Goal: Task Accomplishment & Management: Manage account settings

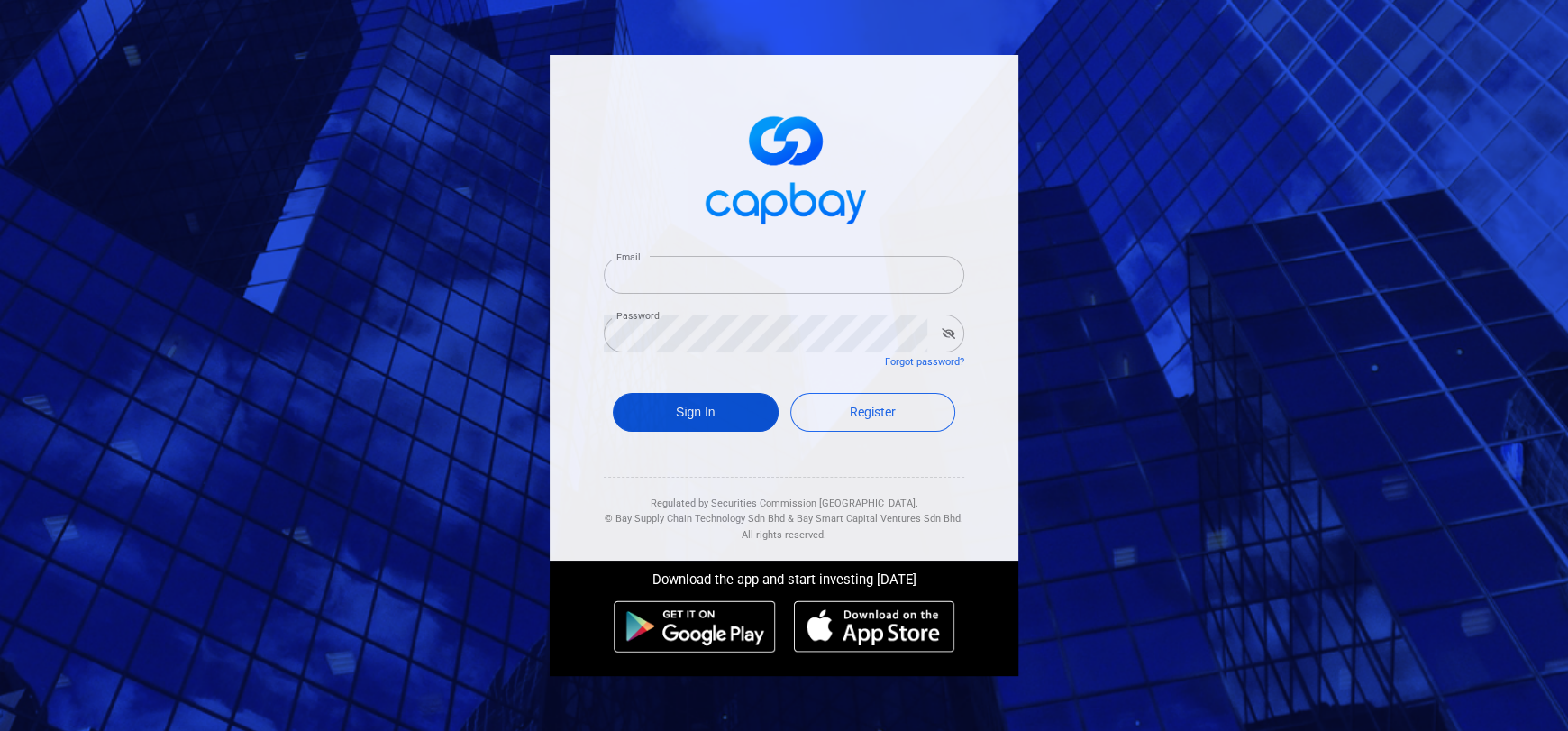
type input "[EMAIL_ADDRESS][DOMAIN_NAME]"
click at [713, 412] on button "Sign In" at bounding box center [696, 412] width 166 height 39
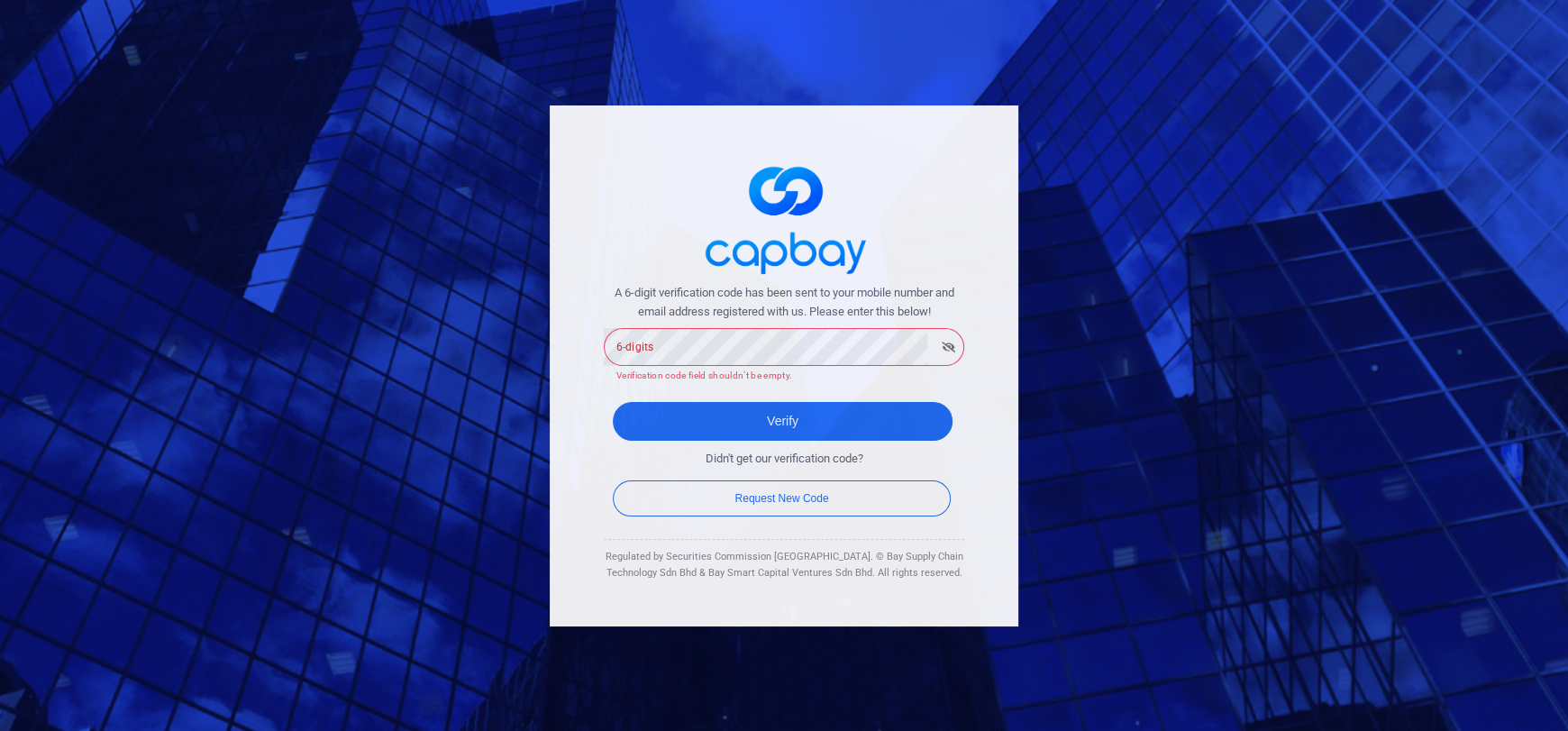
click at [1171, 374] on div "A 6-digit verification code has been sent to your mobile number and email addre…" at bounding box center [784, 366] width 1568 height 731
click at [709, 424] on button "Verify" at bounding box center [783, 421] width 340 height 39
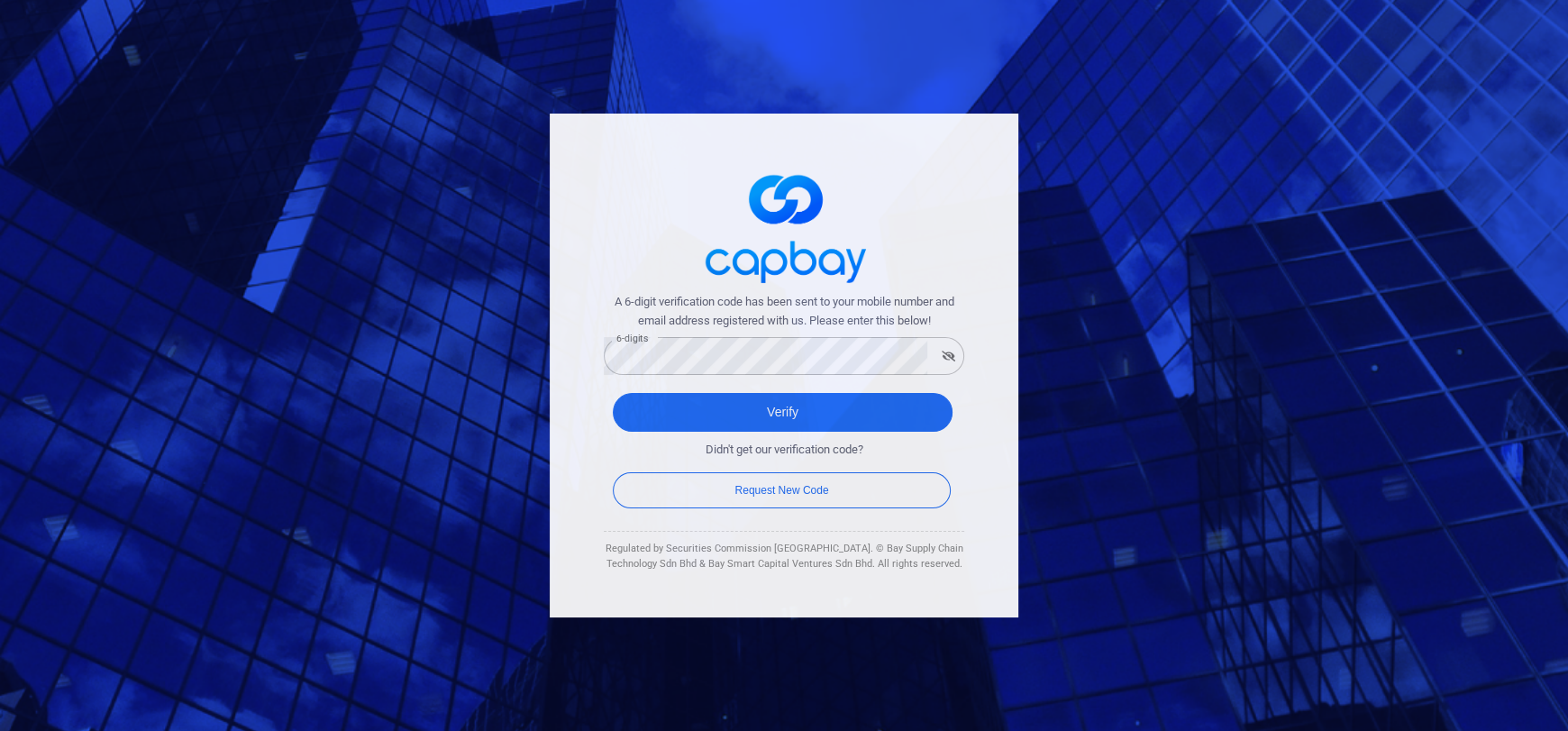
click at [1272, 397] on div "A 6-digit verification code has been sent to your mobile number and email addre…" at bounding box center [784, 366] width 1568 height 731
click at [951, 355] on icon "button" at bounding box center [949, 356] width 14 height 11
click at [796, 412] on button "Verify" at bounding box center [783, 412] width 340 height 39
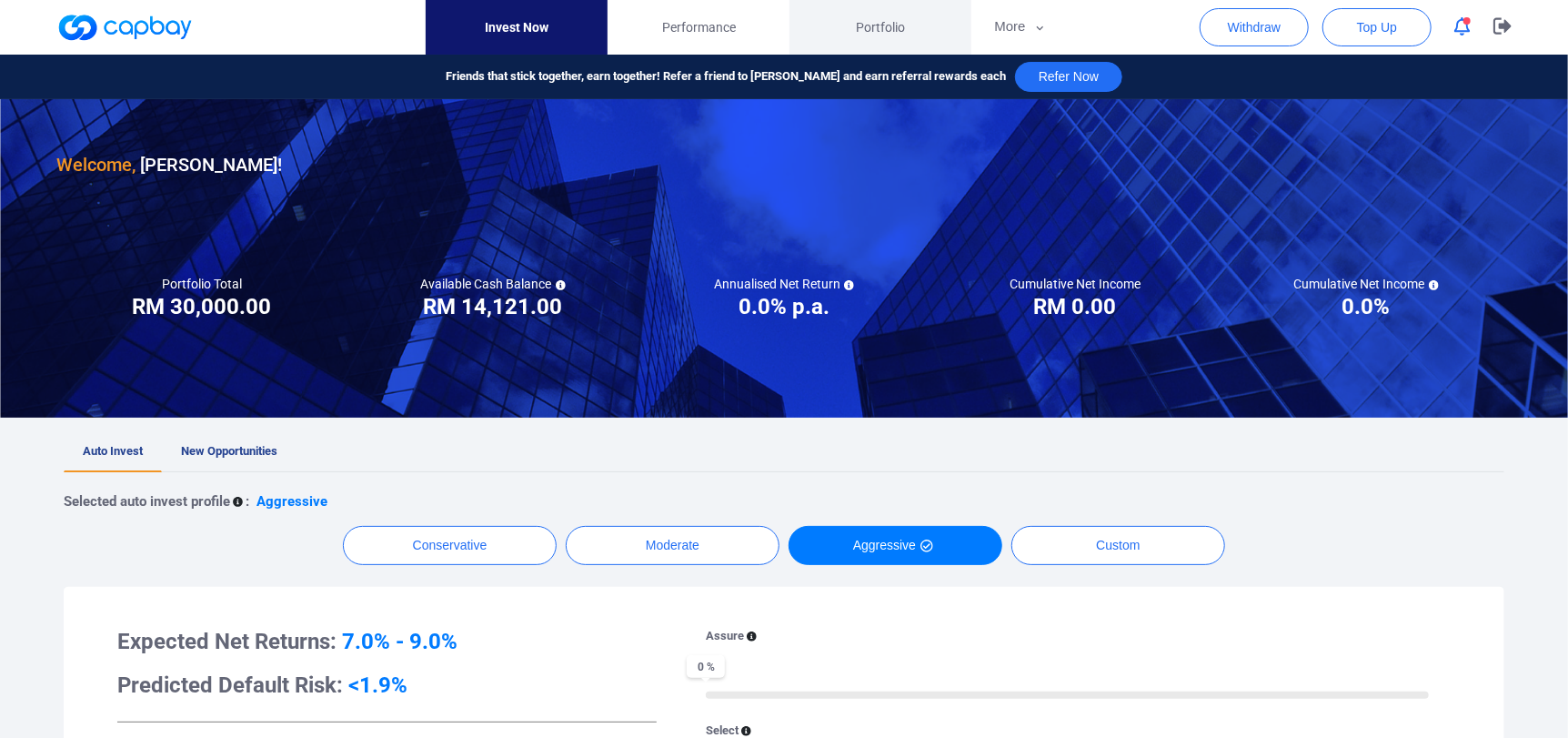
click at [869, 22] on span "Portfolio" at bounding box center [881, 28] width 49 height 20
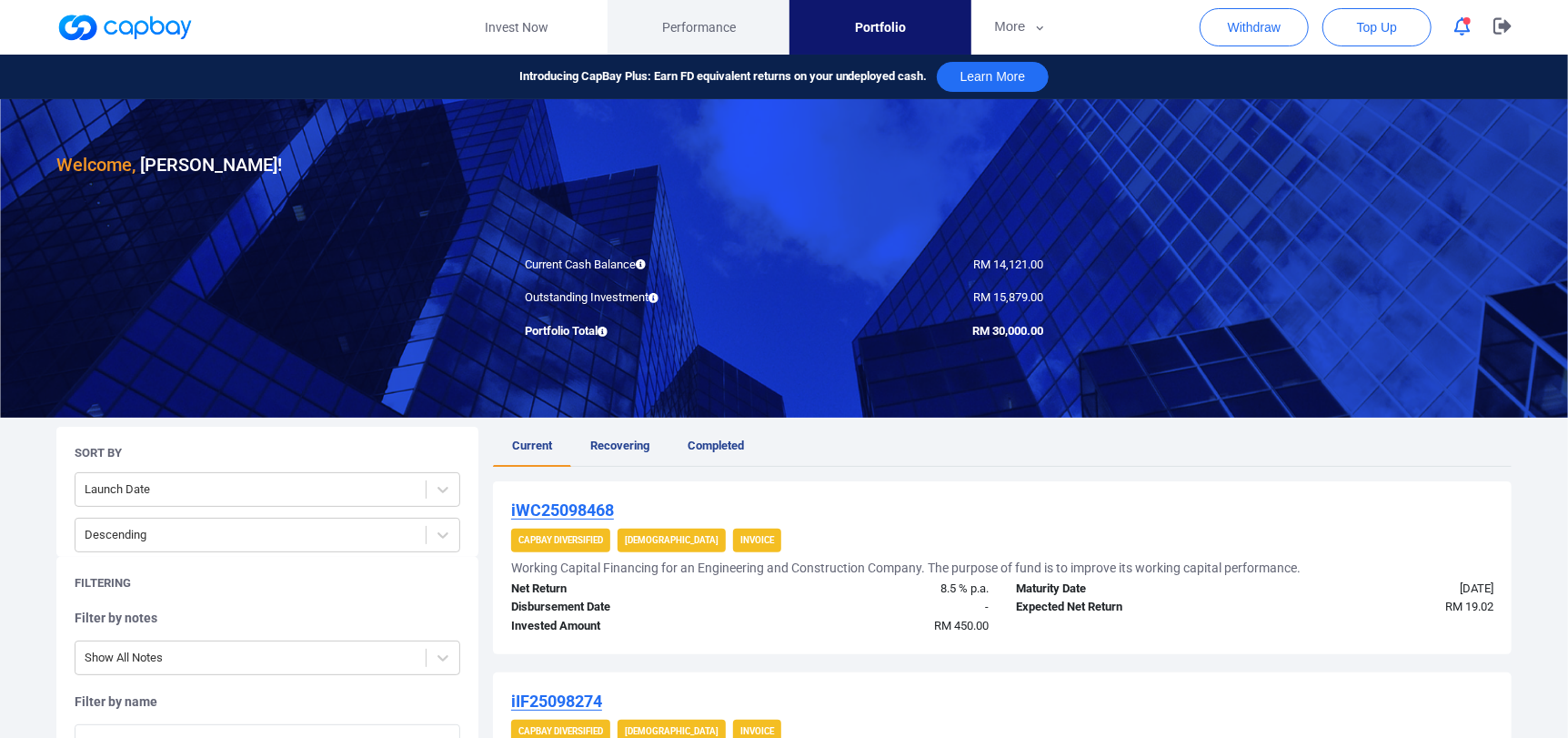
click at [717, 32] on span "Performance" at bounding box center [699, 28] width 74 height 20
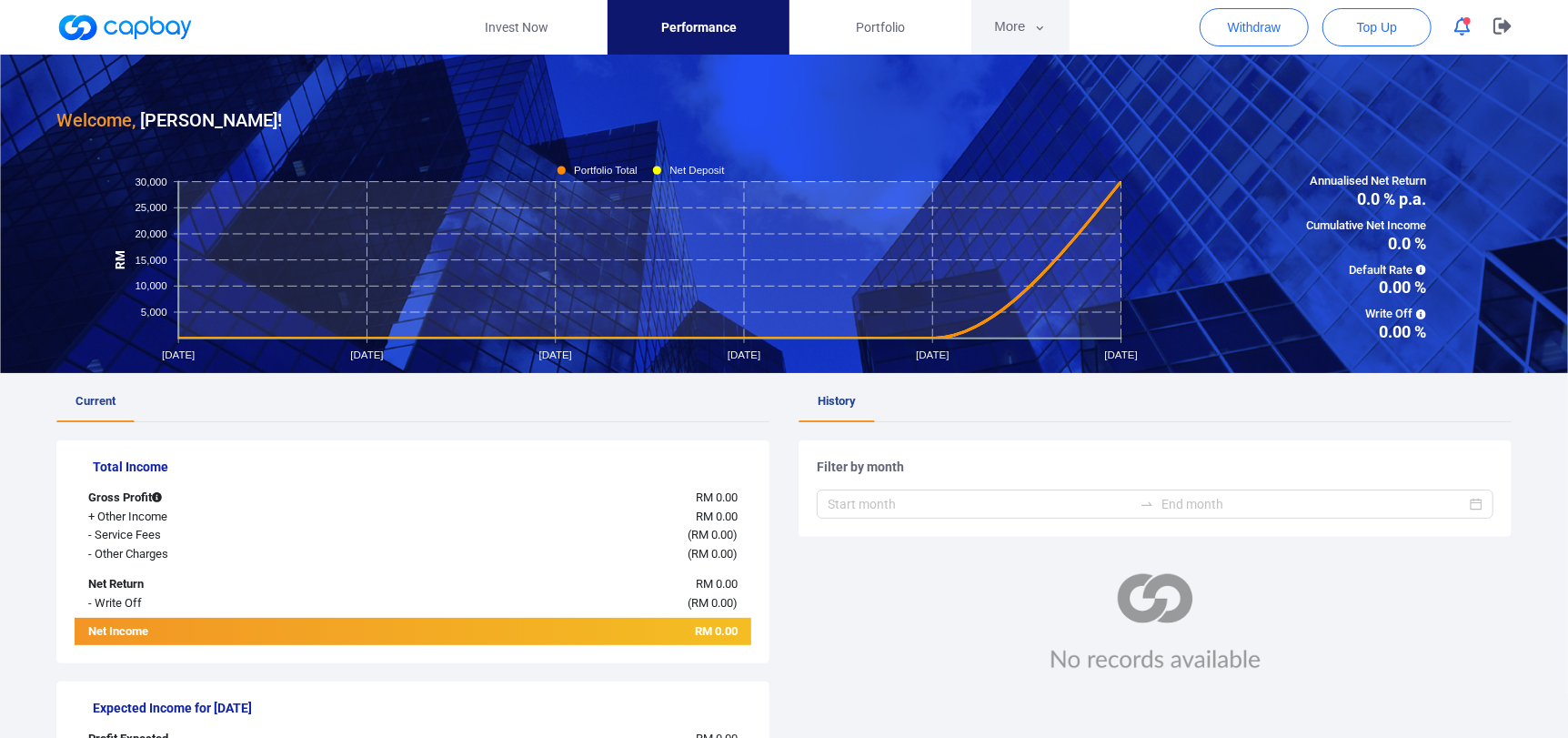
click at [1011, 16] on button "More" at bounding box center [1020, 27] width 98 height 54
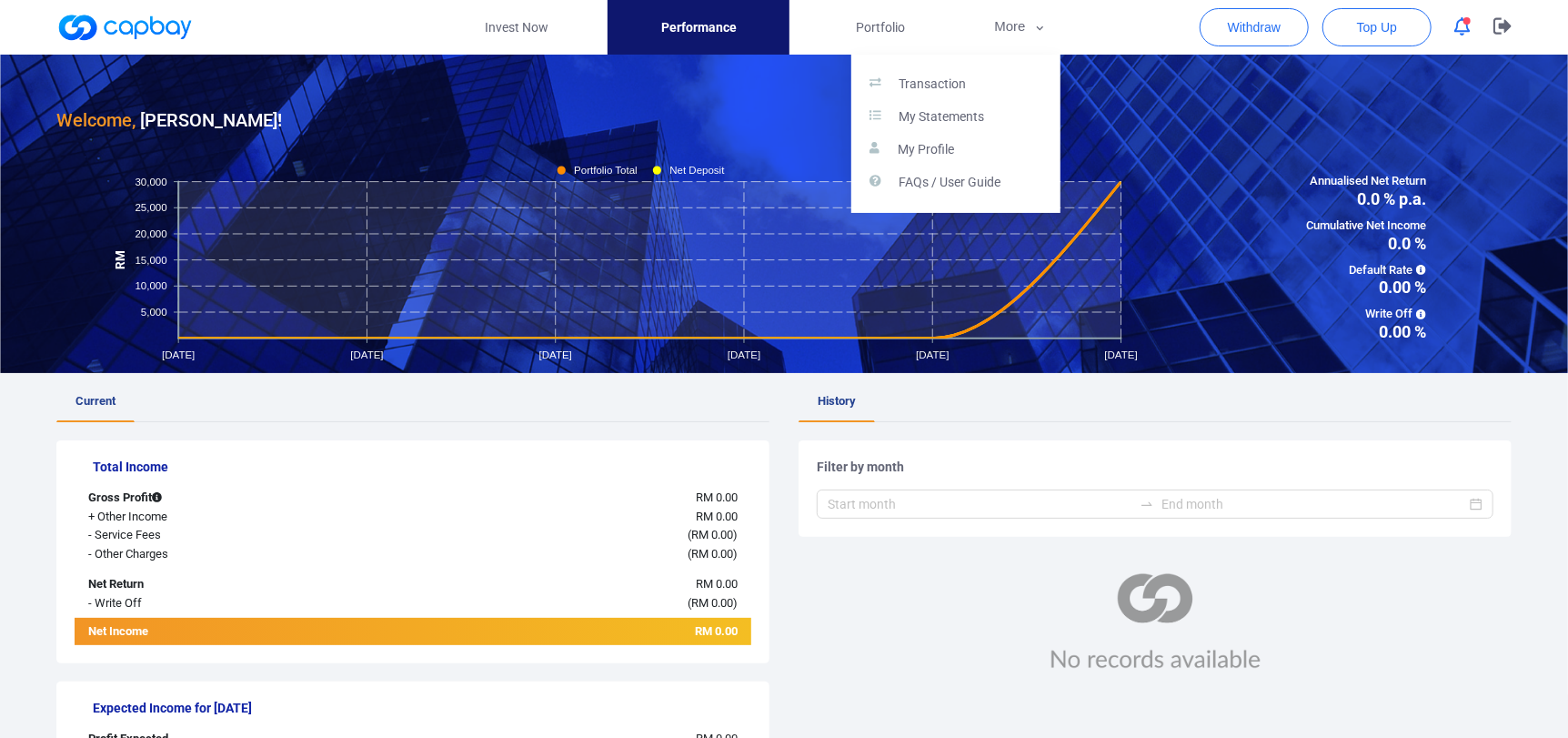
click at [529, 31] on button "button" at bounding box center [784, 369] width 1568 height 738
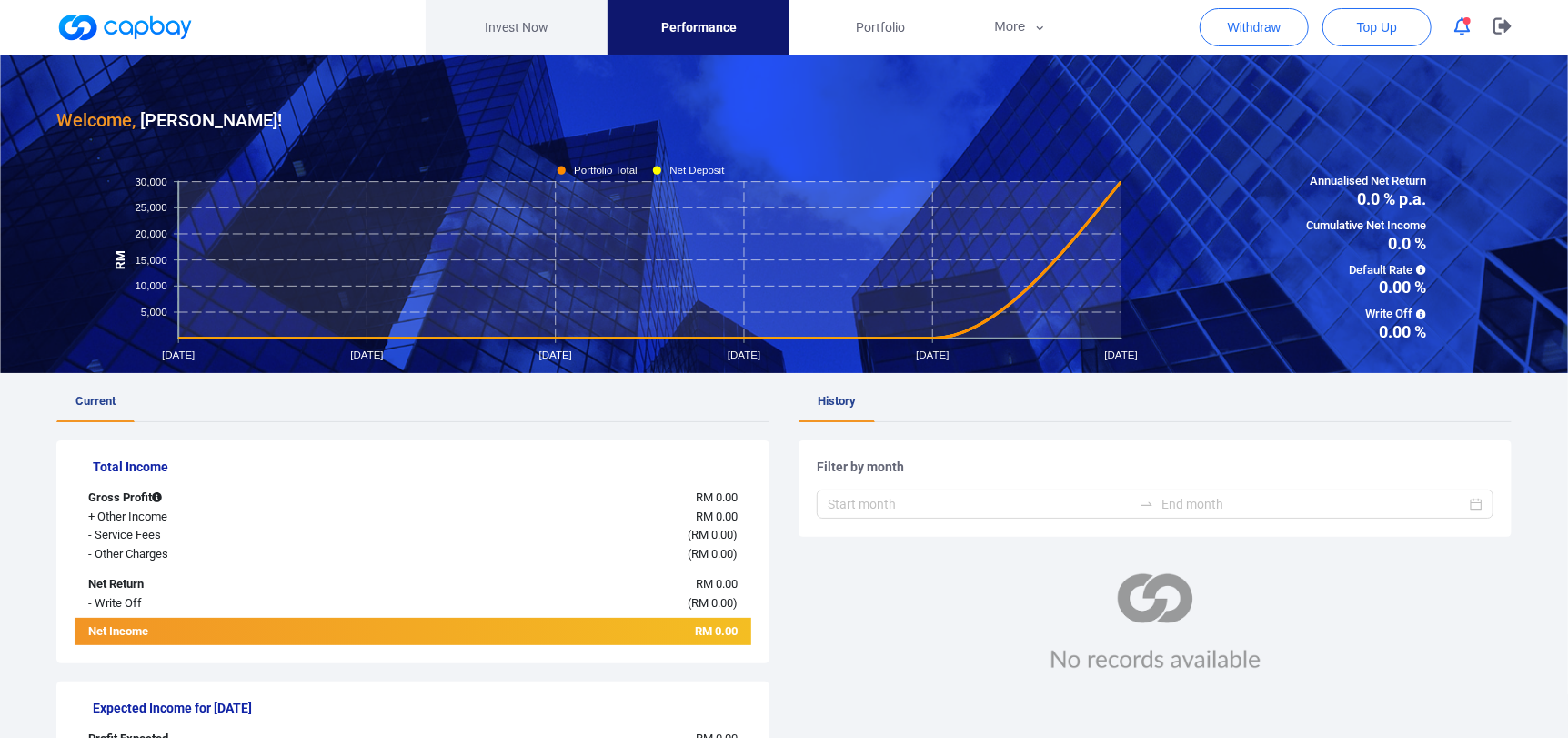
click at [522, 30] on link "Invest Now" at bounding box center [517, 27] width 181 height 54
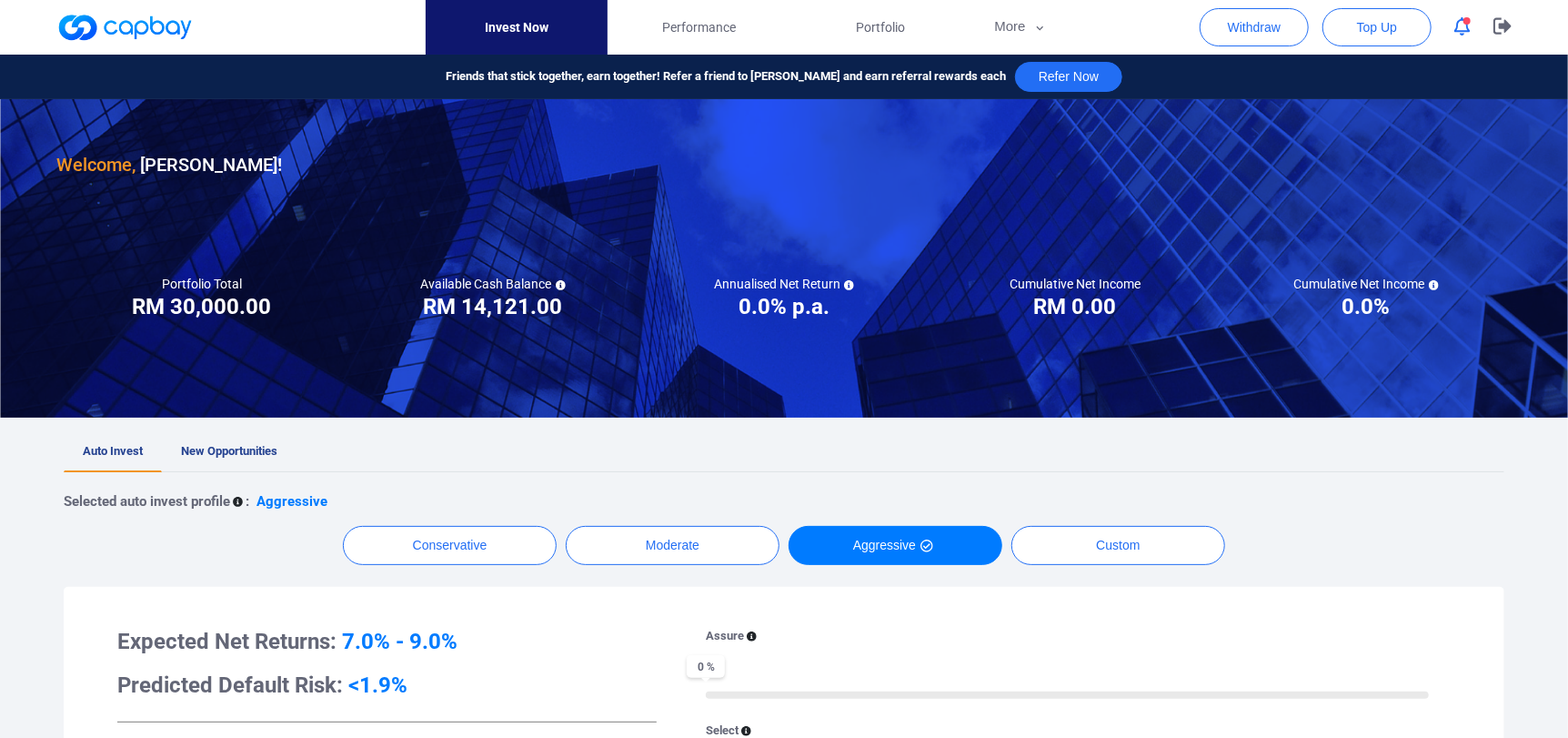
scroll to position [182, 0]
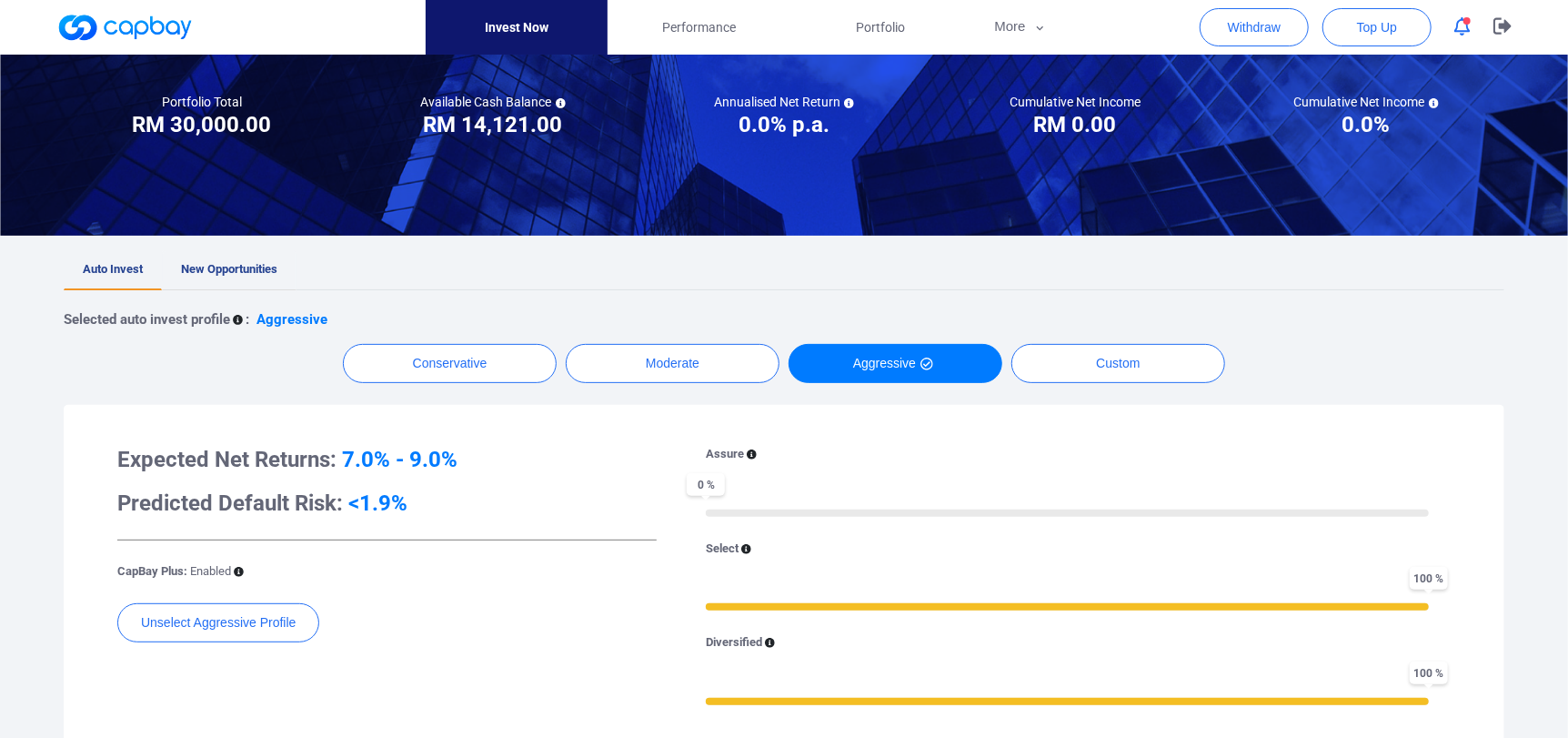
click at [231, 274] on span "New Opportunities" at bounding box center [230, 269] width 97 height 14
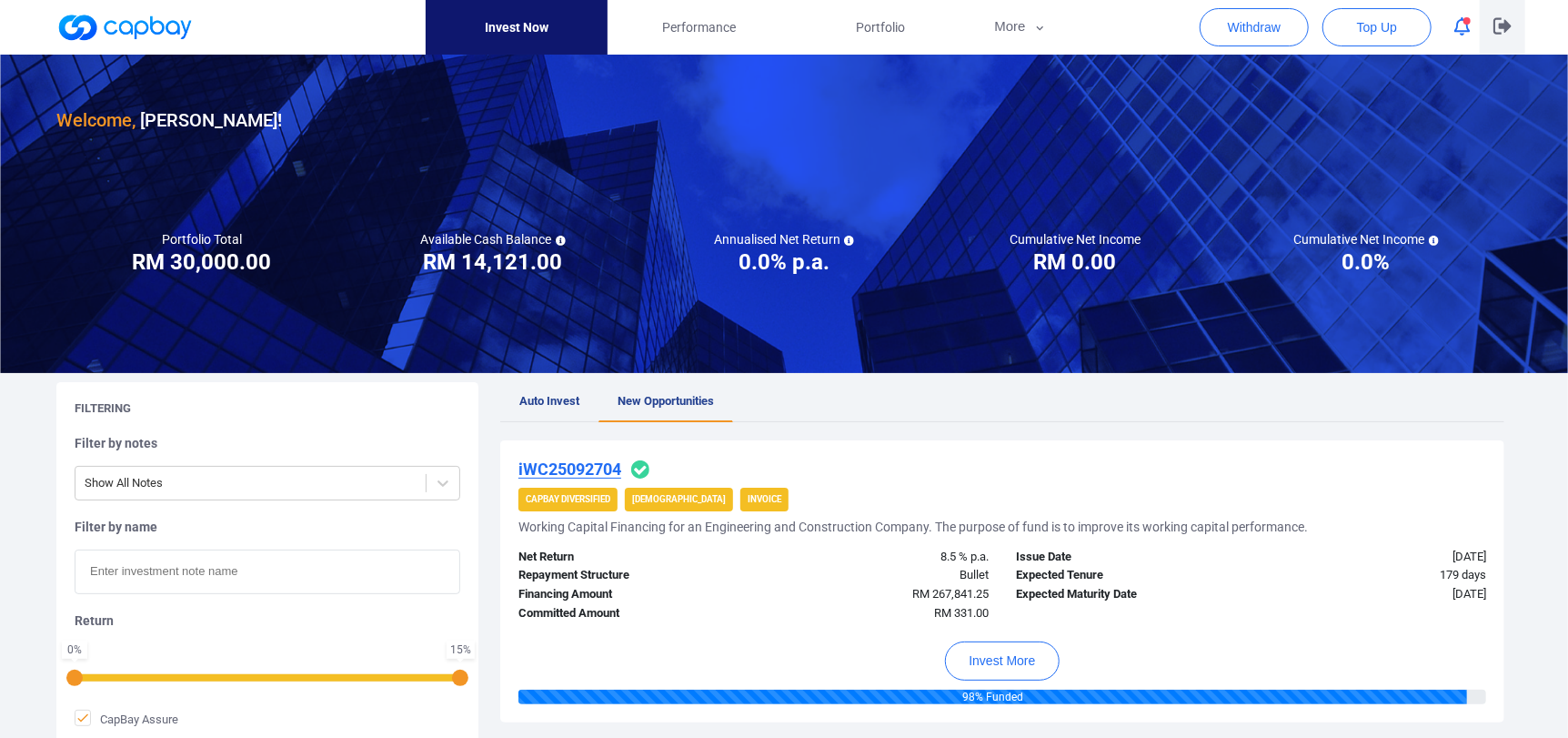
click at [1504, 30] on icon "button" at bounding box center [1503, 26] width 18 height 17
